Goal: Check status: Check status

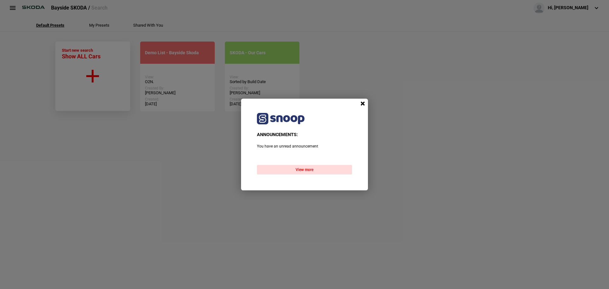
click at [363, 103] on span at bounding box center [363, 104] width 10 height 10
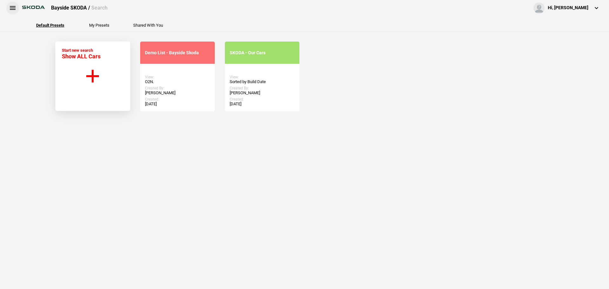
click at [10, 9] on button at bounding box center [12, 8] width 13 height 13
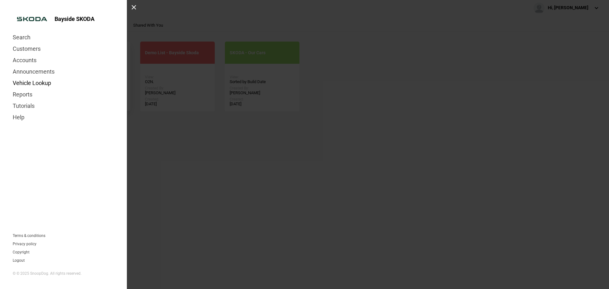
click at [24, 80] on link "Vehicle Lookup" at bounding box center [64, 82] width 102 height 11
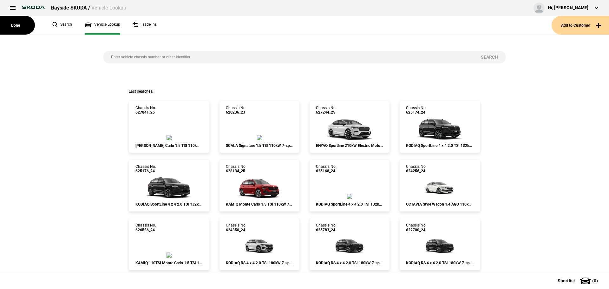
click at [130, 63] on input "search" at bounding box center [288, 57] width 370 height 13
paste input "628754"
type input "628754"
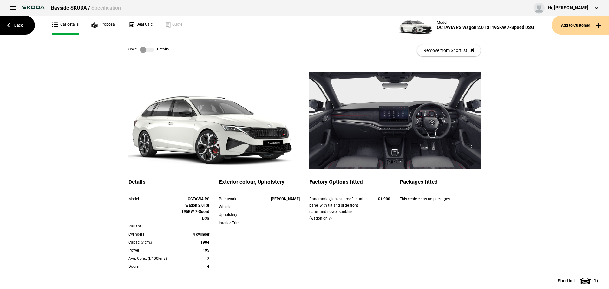
click at [148, 53] on div "Spec Details Remove from Shortlist" at bounding box center [305, 50] width 352 height 31
click at [149, 50] on label at bounding box center [147, 50] width 14 height 6
